Goal: Download file/media

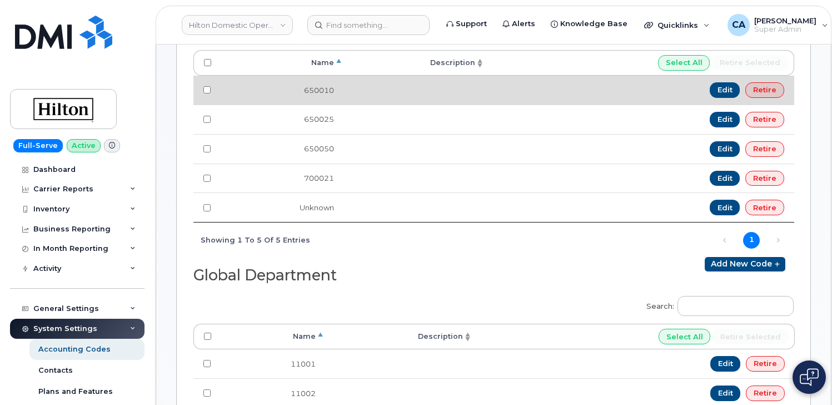
scroll to position [238, 0]
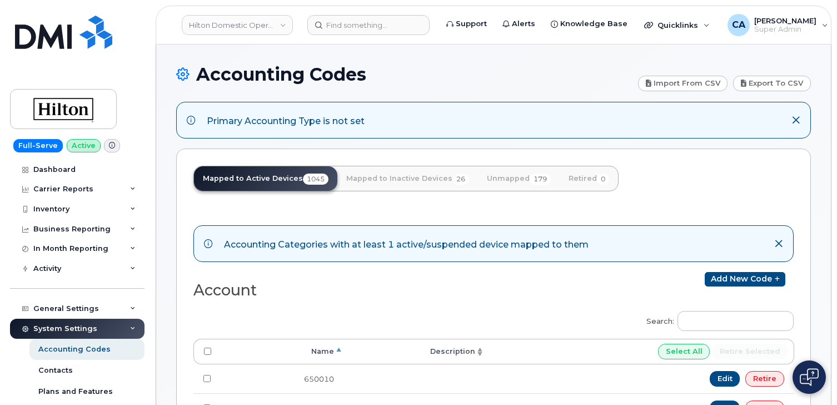
click at [220, 36] on div "Hilton Domestic Operating Company Inc" at bounding box center [237, 25] width 122 height 22
click at [220, 26] on link "Hilton Domestic Operating Company Inc" at bounding box center [237, 25] width 111 height 20
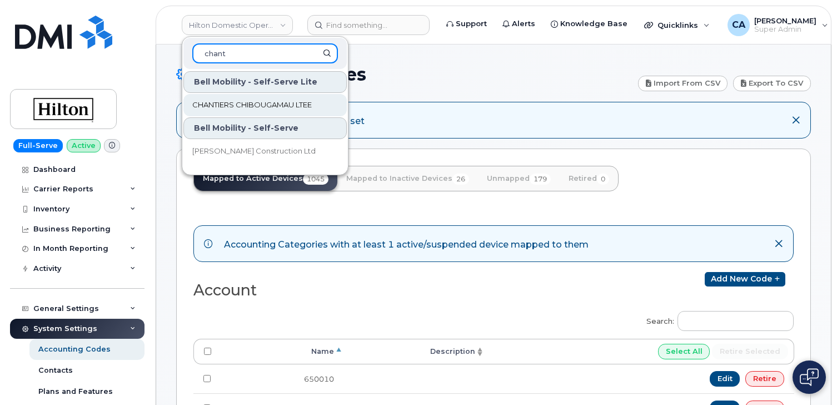
type input "chant"
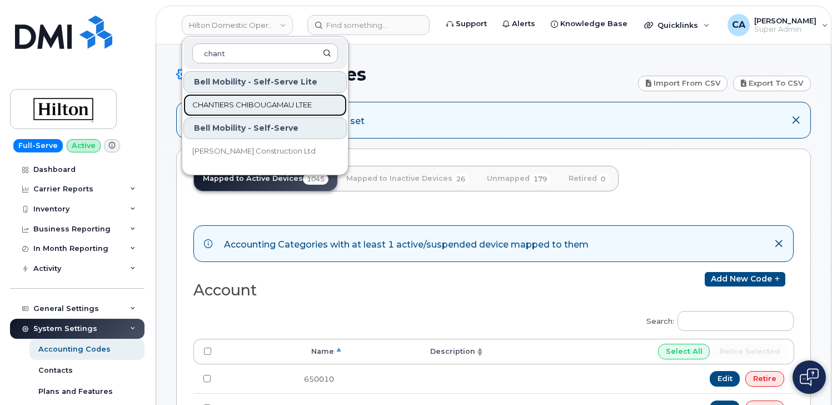
click at [235, 109] on span "CHANTIERS CHIBOUGAMAU LTEE" at bounding box center [251, 104] width 119 height 11
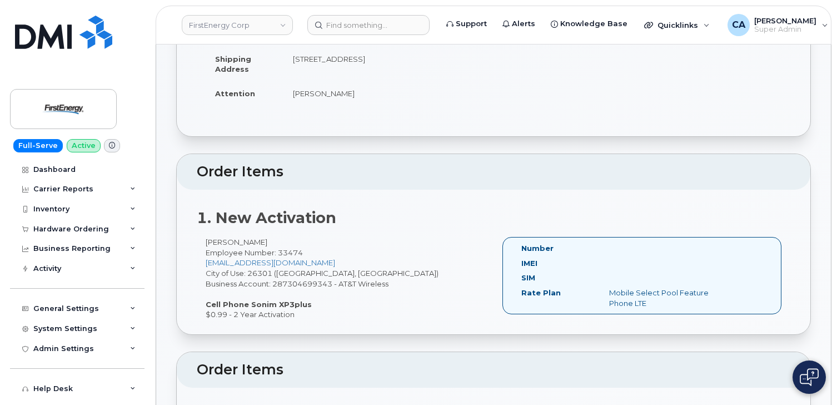
scroll to position [194, 0]
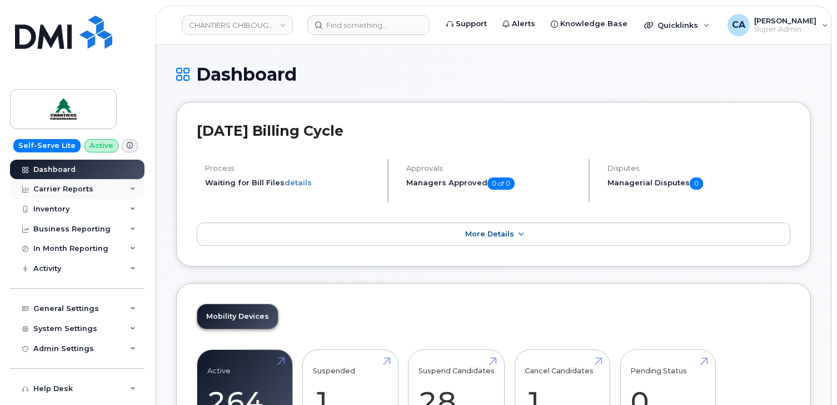
click at [81, 185] on div "Carrier Reports" at bounding box center [63, 189] width 60 height 9
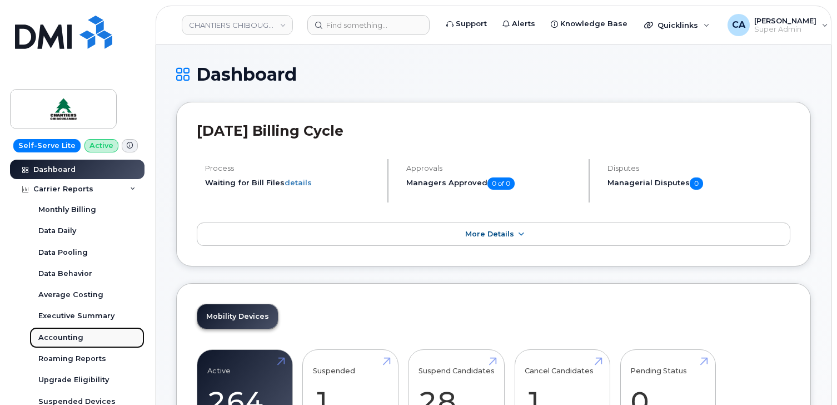
click at [71, 334] on div "Accounting" at bounding box center [60, 337] width 45 height 10
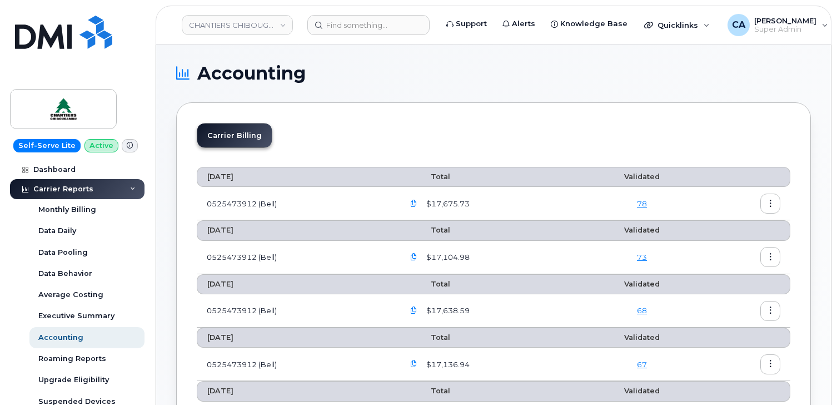
click at [417, 203] on icon "button" at bounding box center [413, 203] width 7 height 7
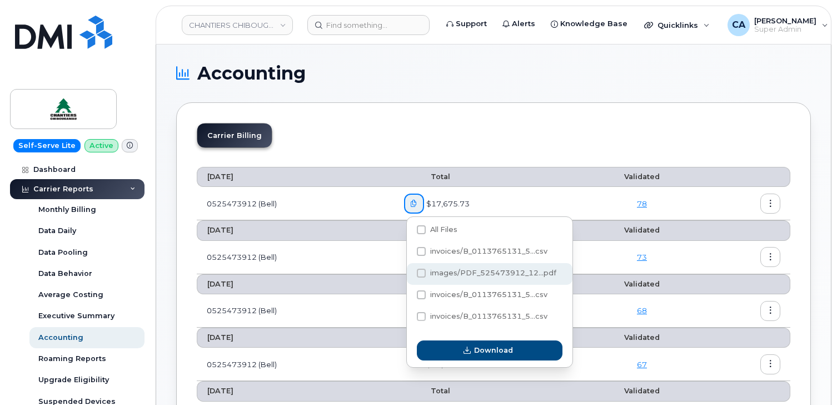
click at [432, 285] on div "images/PDF_525473912_12...pdf" at bounding box center [490, 296] width 166 height 22
checkbox input "true"
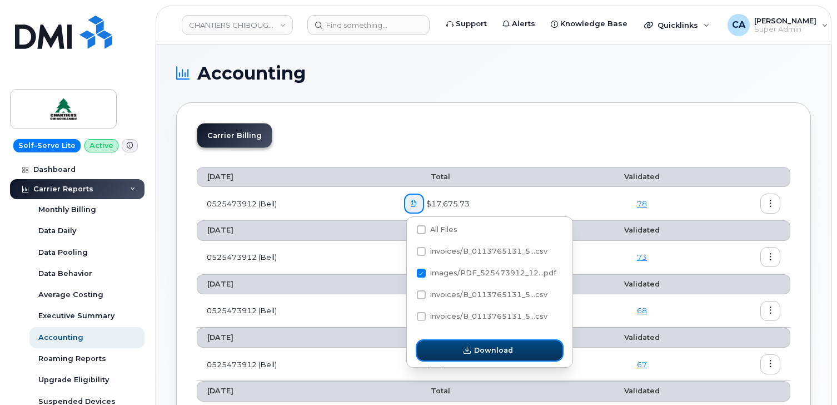
click at [450, 354] on button "Download" at bounding box center [490, 350] width 146 height 20
